Goal: Task Accomplishment & Management: Use online tool/utility

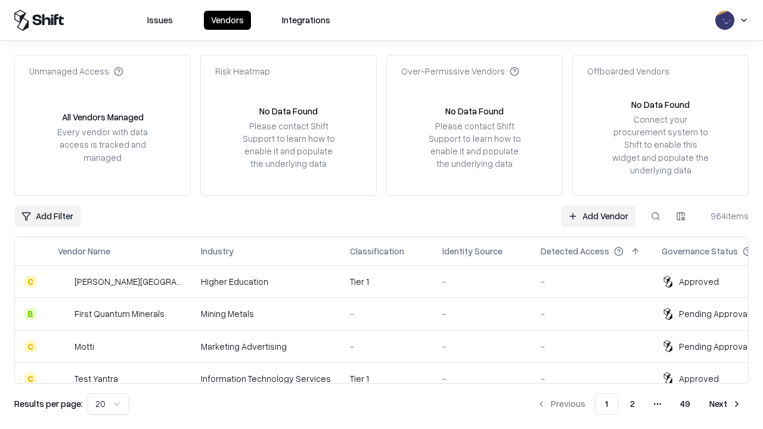
click at [598, 216] on link "Add Vendor" at bounding box center [598, 216] width 75 height 21
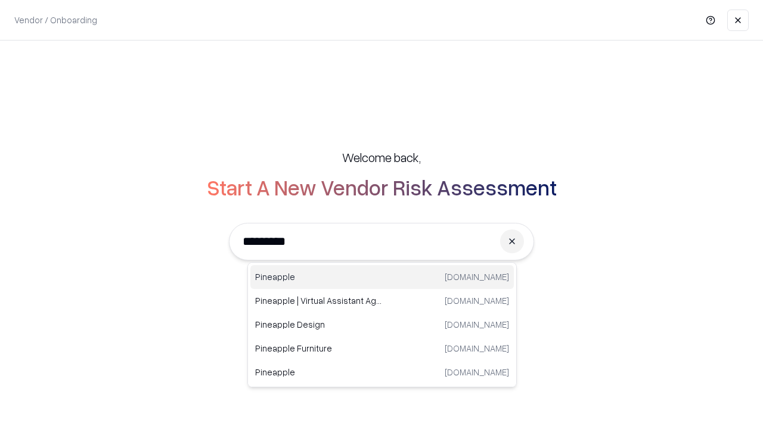
click at [382, 277] on div "Pineapple [DOMAIN_NAME]" at bounding box center [382, 277] width 264 height 24
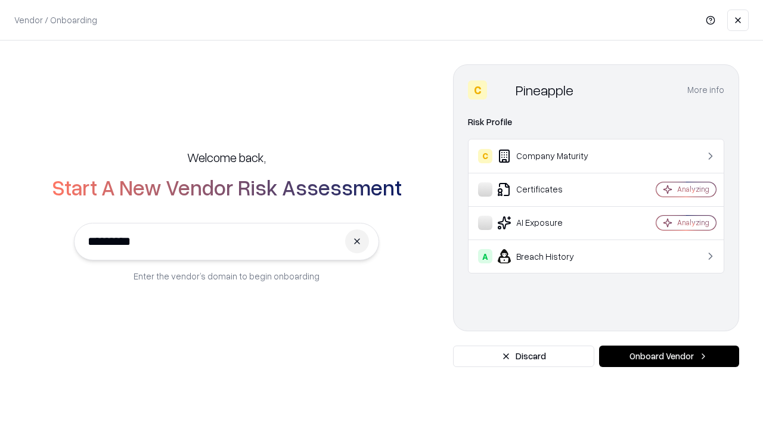
type input "*********"
click at [669, 357] on button "Onboard Vendor" at bounding box center [669, 356] width 140 height 21
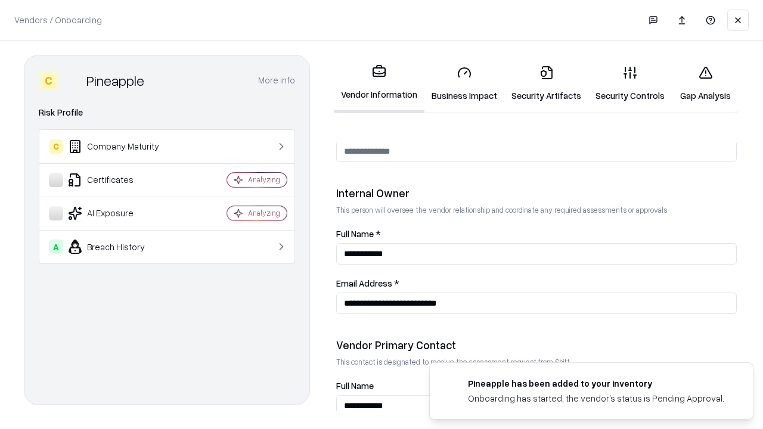
scroll to position [618, 0]
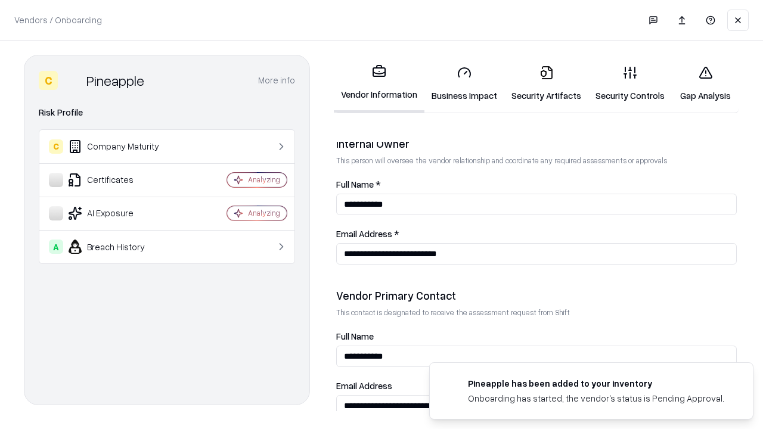
click at [464, 83] on link "Business Impact" at bounding box center [464, 83] width 80 height 55
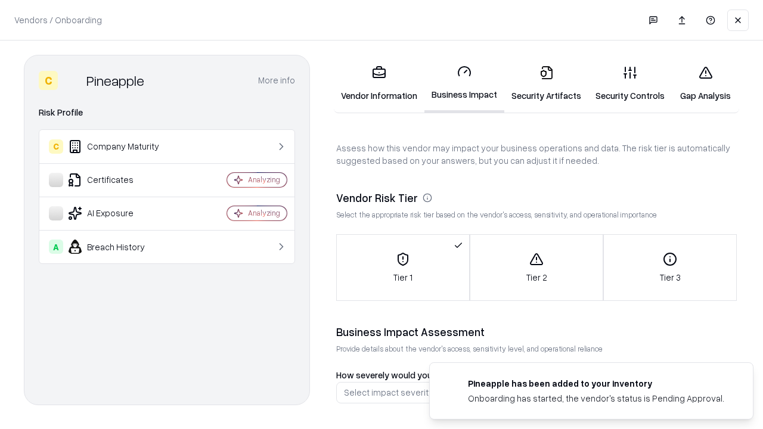
click at [705, 83] on link "Gap Analysis" at bounding box center [705, 83] width 67 height 55
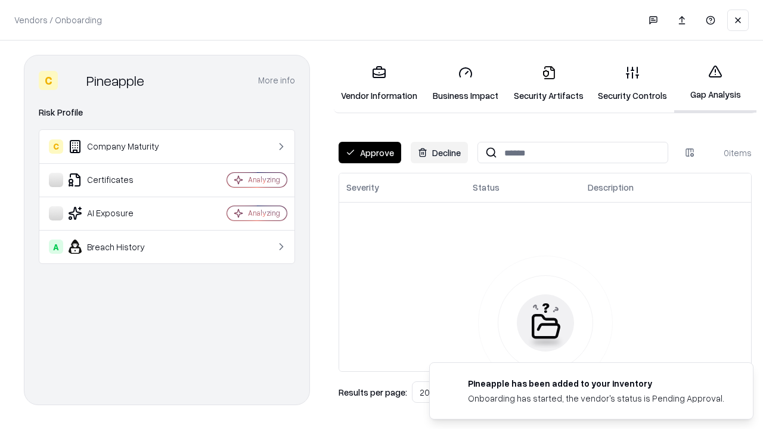
click at [370, 153] on button "Approve" at bounding box center [370, 152] width 63 height 21
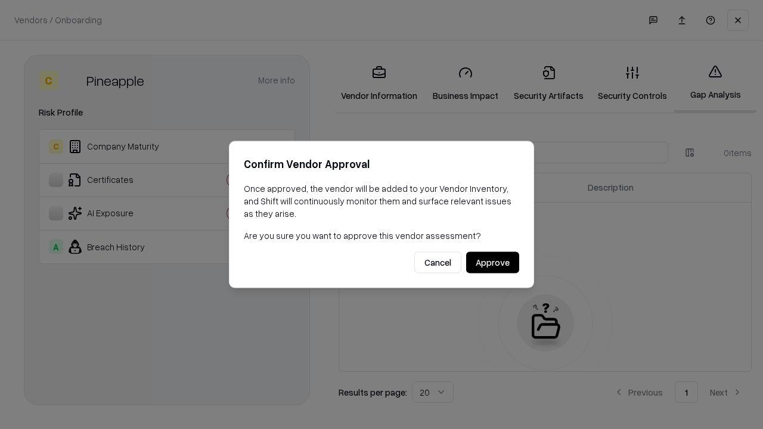
click at [492, 262] on button "Approve" at bounding box center [492, 262] width 53 height 21
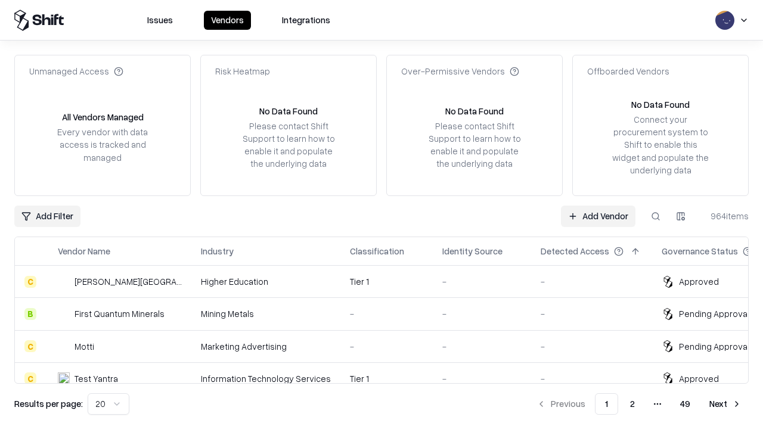
type input "*********"
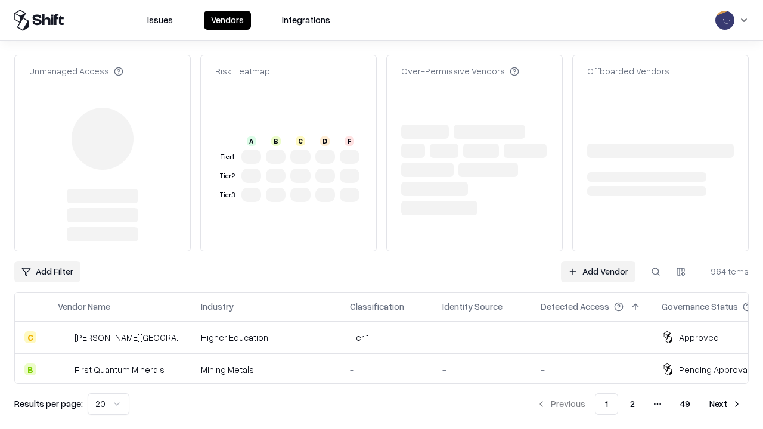
click at [598, 261] on link "Add Vendor" at bounding box center [598, 271] width 75 height 21
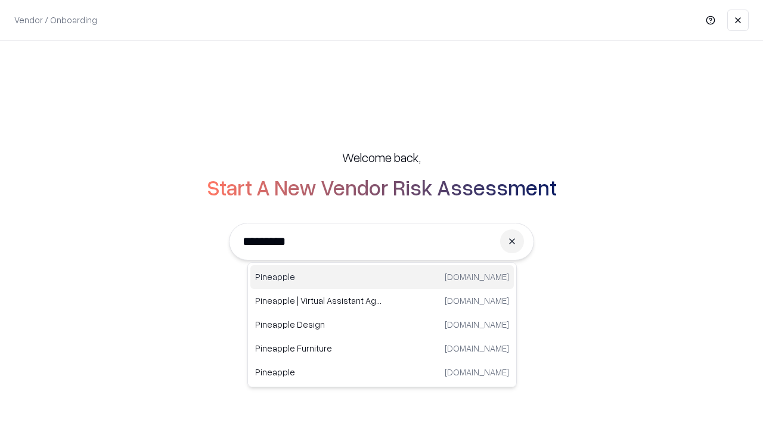
click at [382, 277] on div "Pineapple [DOMAIN_NAME]" at bounding box center [382, 277] width 264 height 24
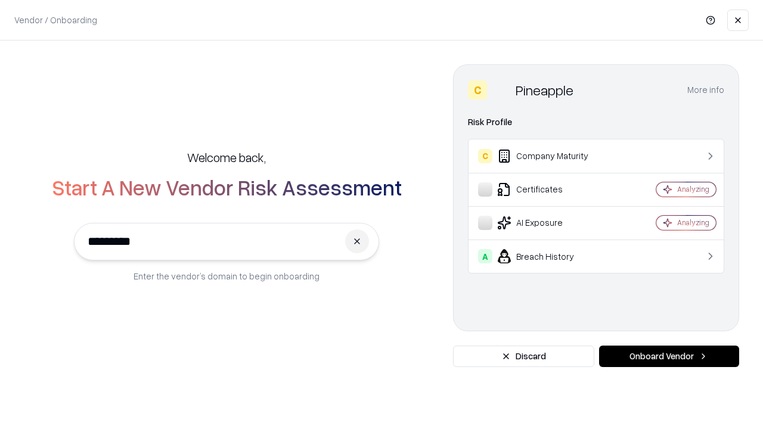
type input "*********"
click at [669, 357] on button "Onboard Vendor" at bounding box center [669, 356] width 140 height 21
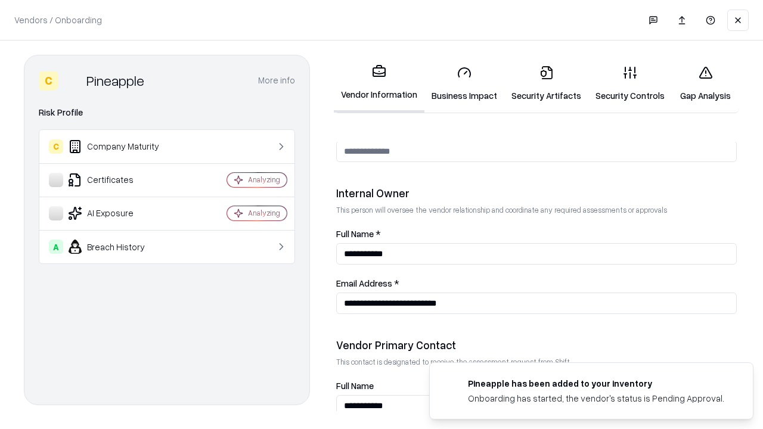
scroll to position [618, 0]
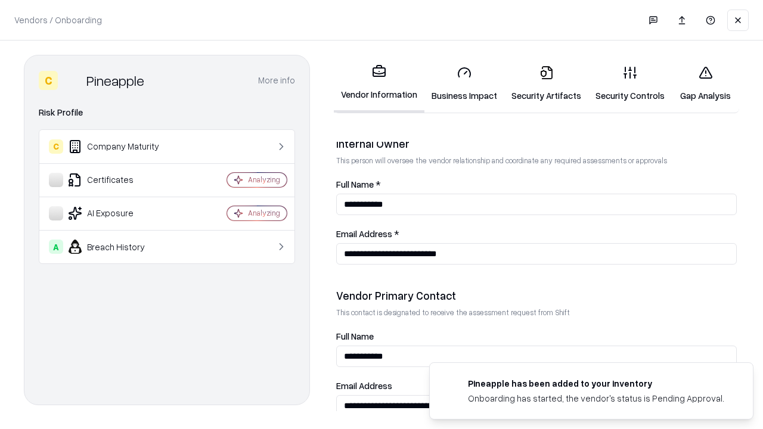
click at [705, 83] on link "Gap Analysis" at bounding box center [705, 83] width 67 height 55
